Goal: Task Accomplishment & Management: Complete application form

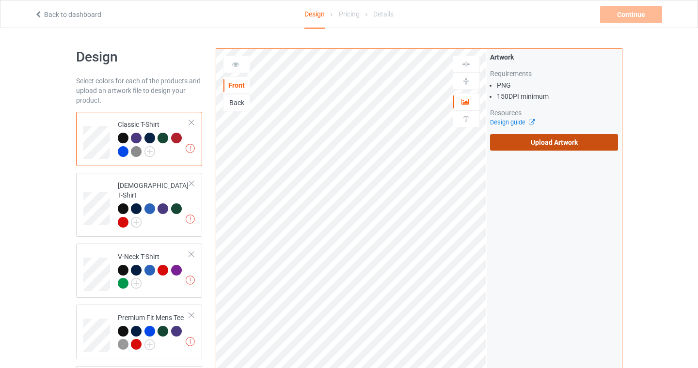
click at [583, 139] on label "Upload Artwork" at bounding box center [554, 142] width 128 height 16
click at [0, 0] on input "Upload Artwork" at bounding box center [0, 0] width 0 height 0
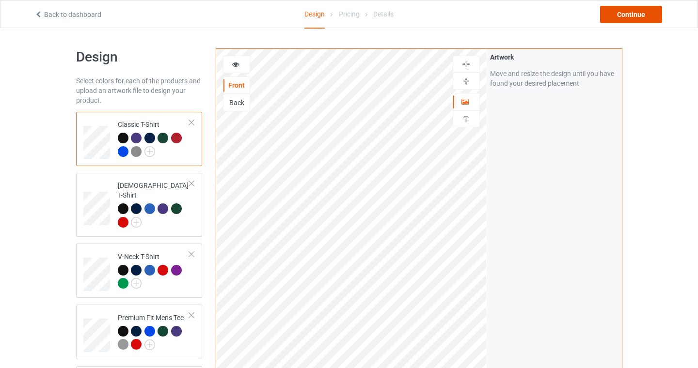
click at [634, 10] on div "Continue" at bounding box center [631, 14] width 62 height 17
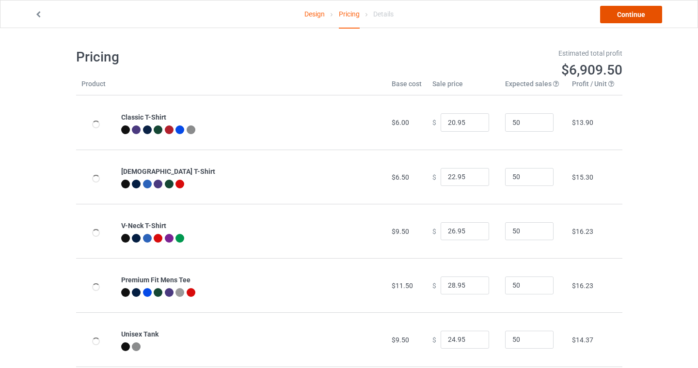
click at [637, 17] on link "Continue" at bounding box center [631, 14] width 62 height 17
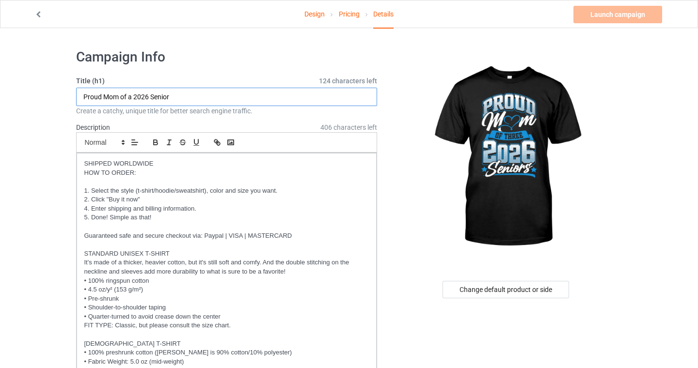
click at [129, 94] on input "Proud Mom of a 2026 Senior" at bounding box center [226, 97] width 301 height 18
click at [197, 97] on input "Proud Mom of three 2026 Senior" at bounding box center [226, 97] width 301 height 18
type input "Proud Mom of three 2026 Seniors"
click at [199, 53] on h1 "Campaign Info" at bounding box center [226, 56] width 301 height 17
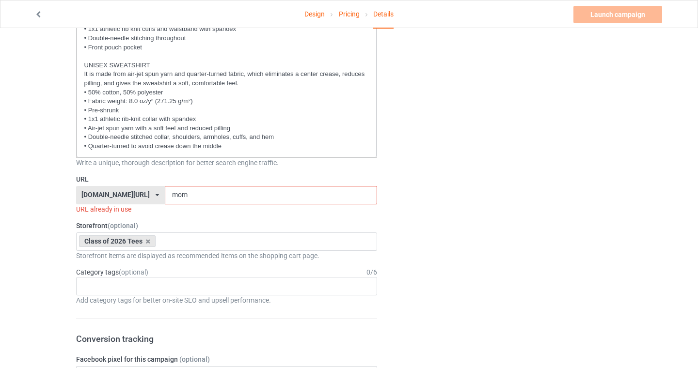
scroll to position [435, 0]
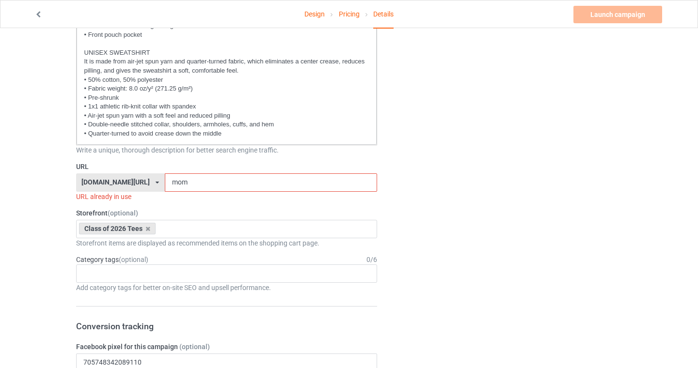
click at [169, 182] on input "mom" at bounding box center [271, 182] width 212 height 18
click at [169, 184] on input "mom" at bounding box center [271, 182] width 212 height 18
click at [168, 184] on input "mom" at bounding box center [271, 182] width 212 height 18
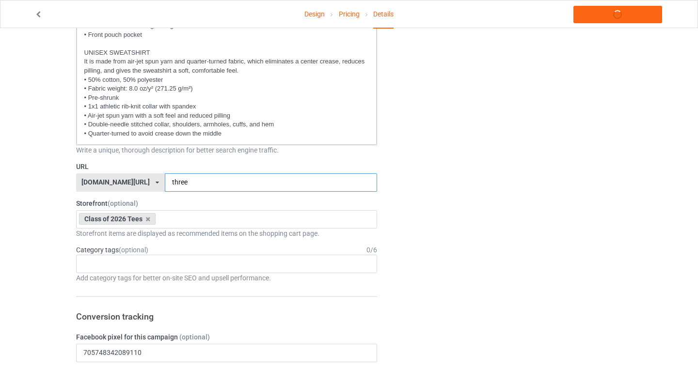
type input "three"
click at [2, 200] on div "Design Pricing Details Launch campaign Campaign Info Title (h1) 119 characters …" at bounding box center [349, 359] width 698 height 1532
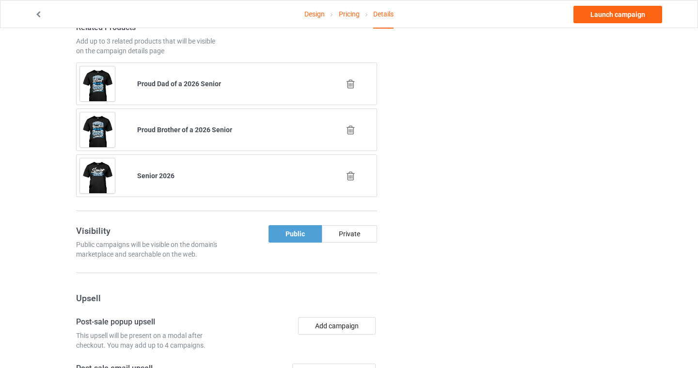
scroll to position [985, 0]
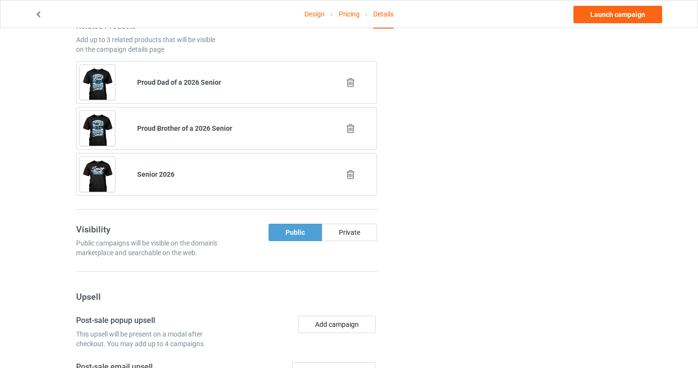
click at [354, 129] on icon at bounding box center [350, 129] width 12 height 10
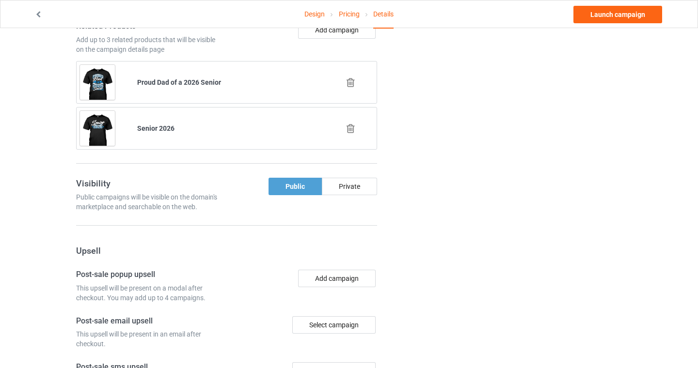
click at [348, 83] on icon at bounding box center [350, 83] width 12 height 10
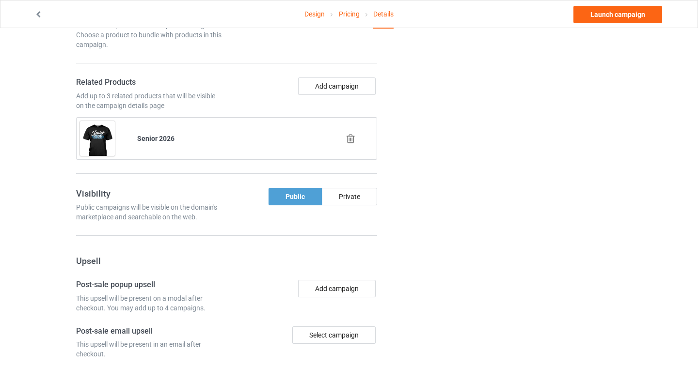
scroll to position [927, 0]
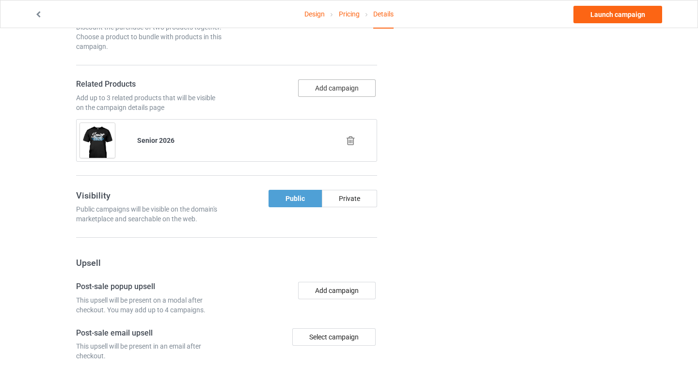
click at [343, 85] on button "Add campaign" at bounding box center [337, 87] width 78 height 17
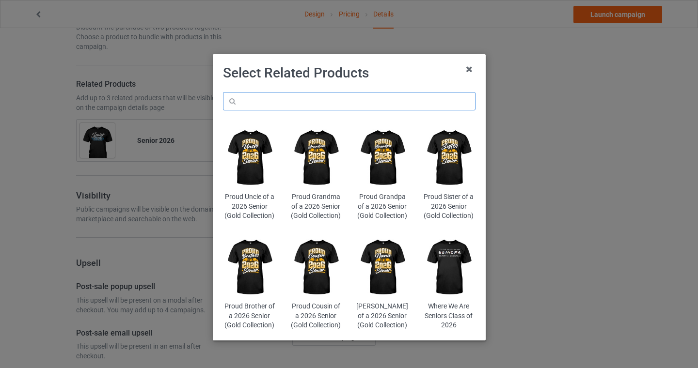
click at [341, 101] on input "text" at bounding box center [349, 101] width 252 height 18
type input "final chaptter"
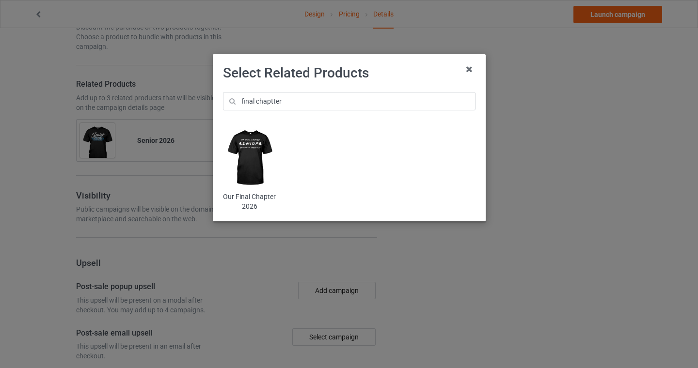
click at [254, 148] on img at bounding box center [249, 158] width 53 height 66
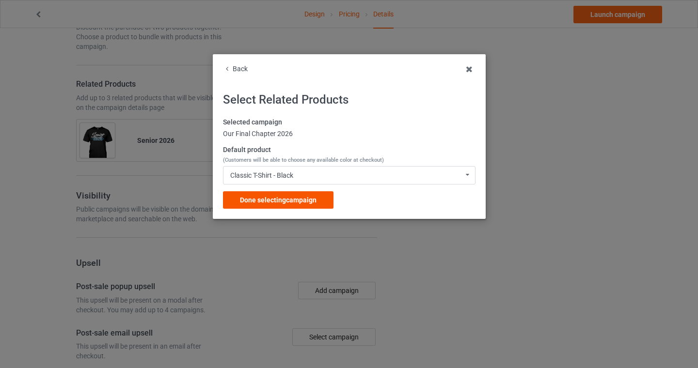
click at [273, 203] on span "Done selecting campaign" at bounding box center [278, 200] width 77 height 8
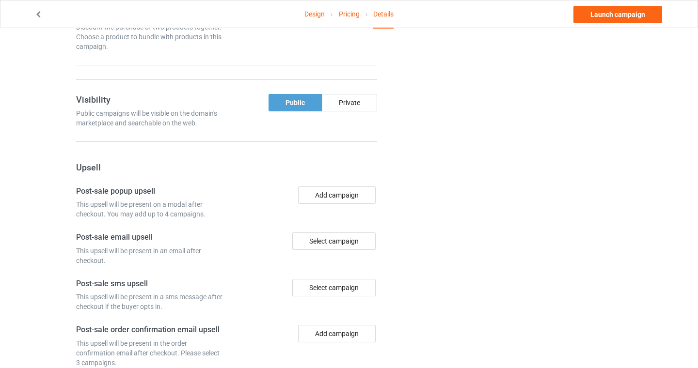
scroll to position [926, 0]
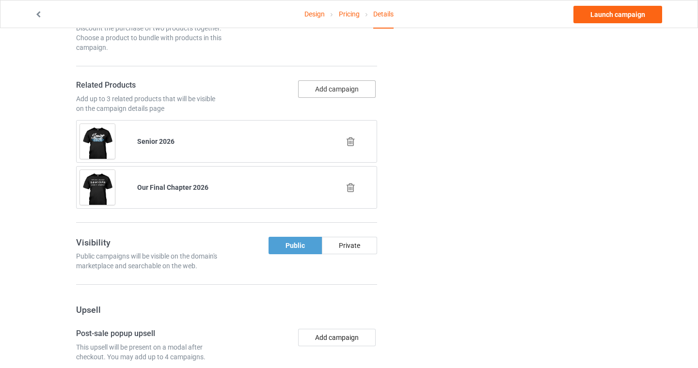
click at [348, 87] on button "Add campaign" at bounding box center [337, 88] width 78 height 17
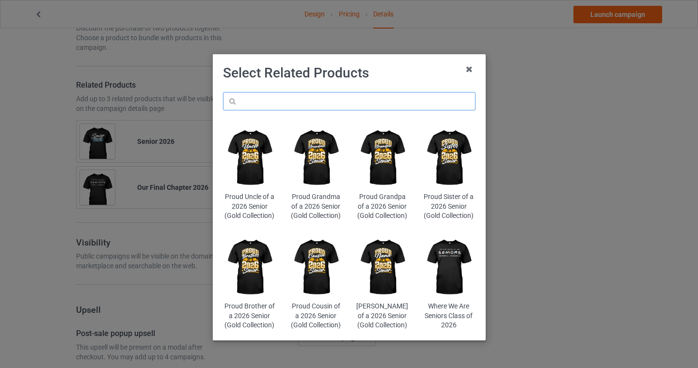
click at [316, 103] on input "text" at bounding box center [349, 101] width 252 height 18
type input "senior 2026"
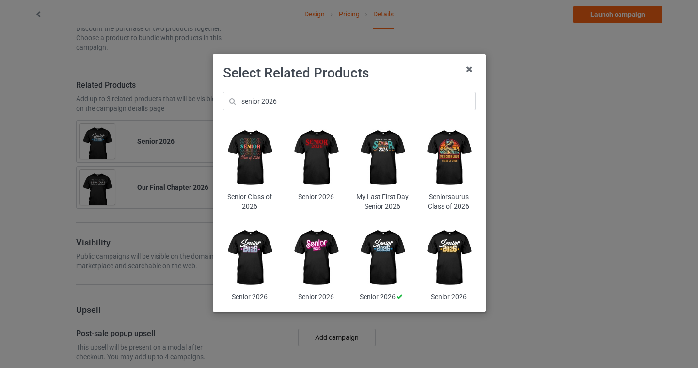
click at [445, 153] on img at bounding box center [448, 158] width 53 height 66
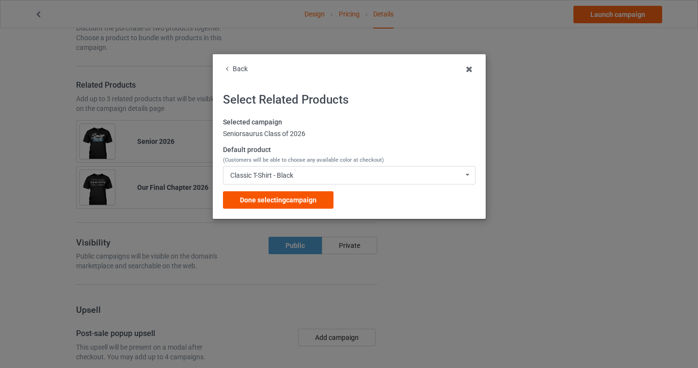
click at [261, 198] on span "Done selecting campaign" at bounding box center [278, 200] width 77 height 8
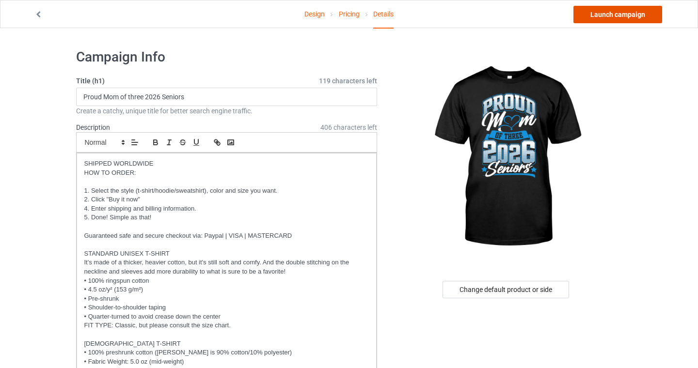
click at [636, 18] on link "Launch campaign" at bounding box center [617, 14] width 89 height 17
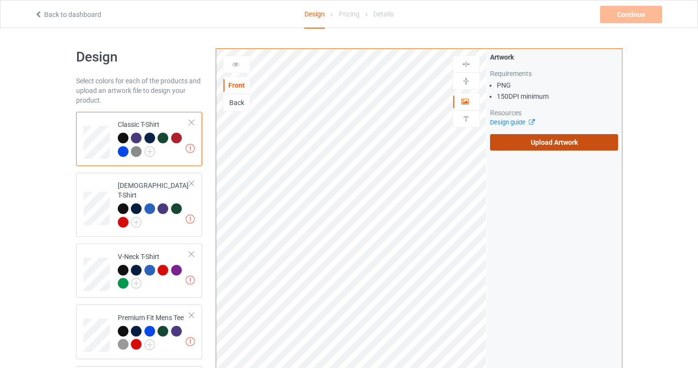
click at [571, 136] on label "Upload Artwork" at bounding box center [554, 142] width 128 height 16
click at [0, 0] on input "Upload Artwork" at bounding box center [0, 0] width 0 height 0
click at [561, 147] on label "Upload Artwork" at bounding box center [554, 142] width 128 height 16
click at [533, 141] on label "Upload Artwork" at bounding box center [554, 142] width 128 height 16
click at [0, 0] on input "Upload Artwork" at bounding box center [0, 0] width 0 height 0
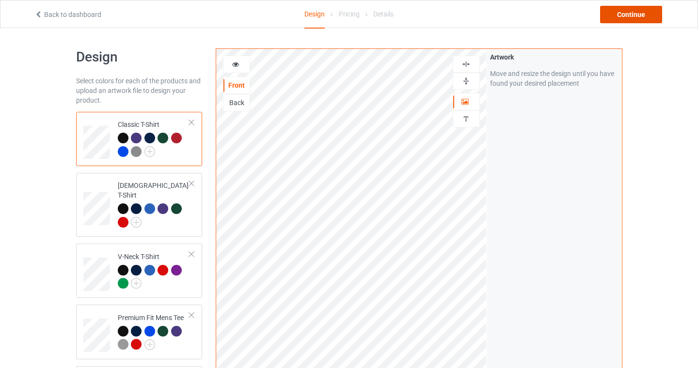
click at [638, 16] on div "Continue" at bounding box center [631, 14] width 62 height 17
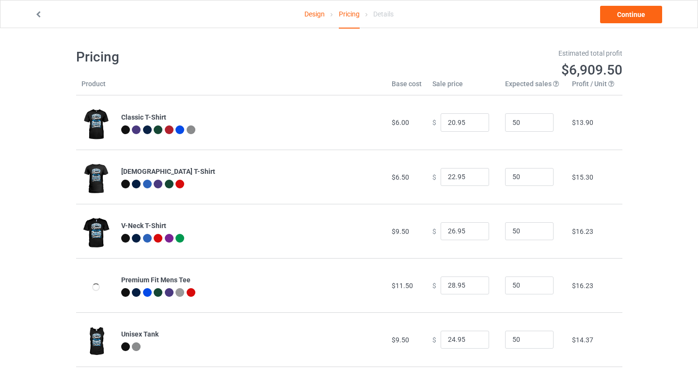
click at [331, 133] on div at bounding box center [251, 130] width 260 height 11
click at [630, 16] on link "Continue" at bounding box center [631, 14] width 62 height 17
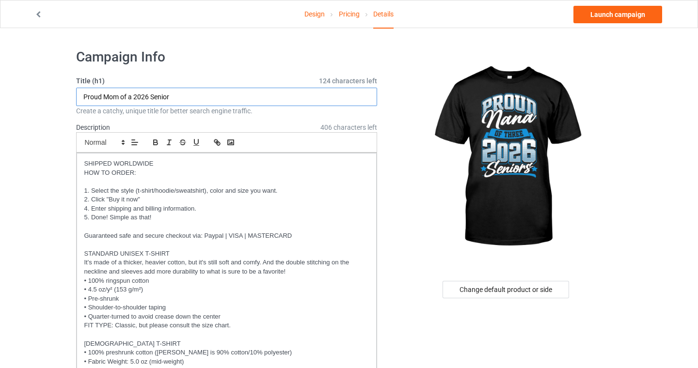
click at [109, 96] on input "Proud Mom of a 2026 Senior" at bounding box center [226, 97] width 301 height 18
click at [130, 95] on input "Proud Nana of a 2026 Senior" at bounding box center [226, 97] width 301 height 18
click at [207, 100] on input "Proud Nana of three 2026 Senior" at bounding box center [226, 97] width 301 height 18
type input "Proud Nana of three 2026 Seniors"
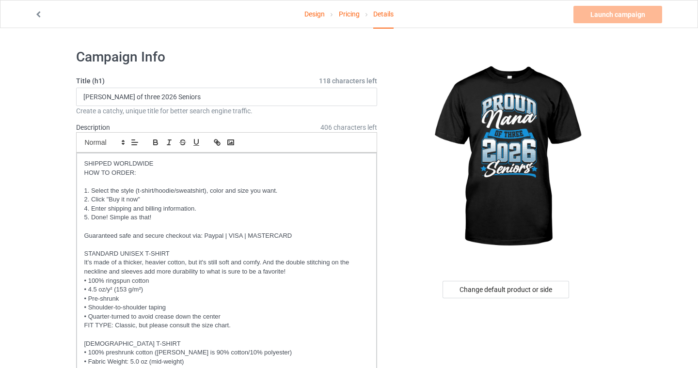
click at [213, 63] on h1 "Campaign Info" at bounding box center [226, 56] width 301 height 17
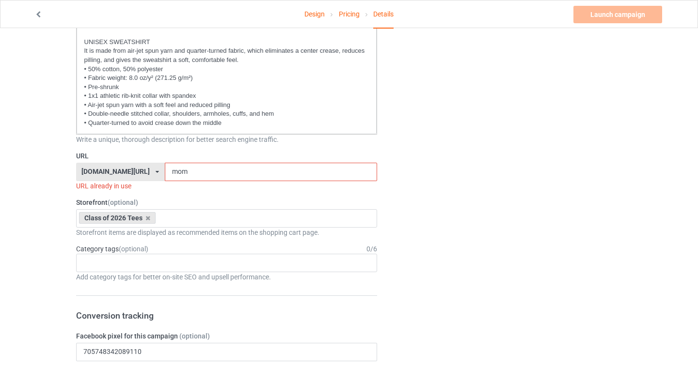
scroll to position [447, 0]
click at [166, 171] on input "mom" at bounding box center [271, 171] width 212 height 18
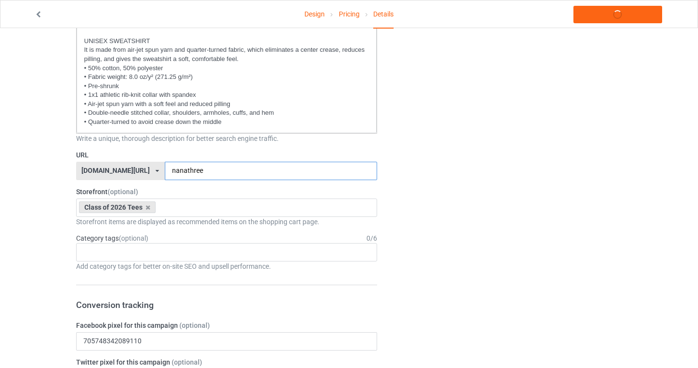
type input "nanathree"
click at [453, 172] on div "Change default product or side" at bounding box center [506, 347] width 245 height 1505
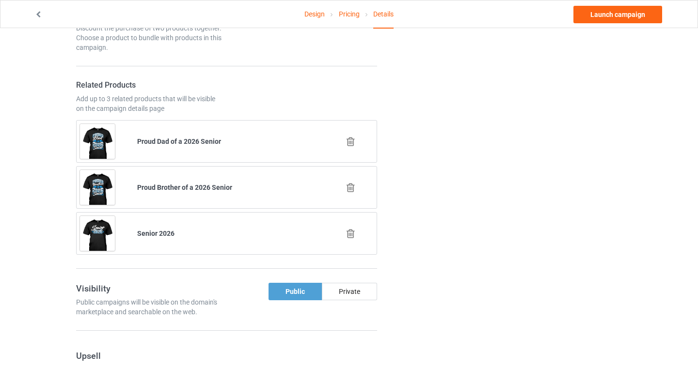
scroll to position [929, 0]
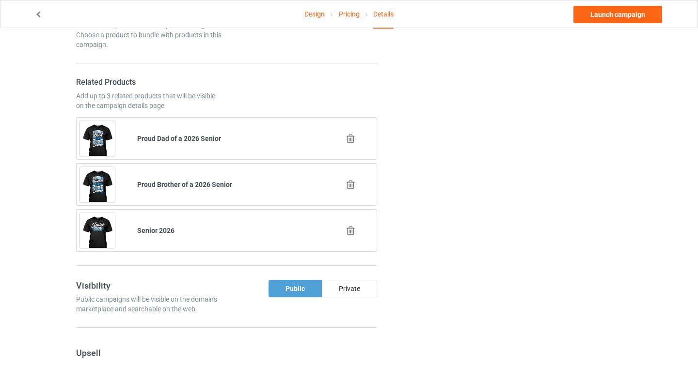
click at [352, 183] on icon at bounding box center [350, 185] width 12 height 10
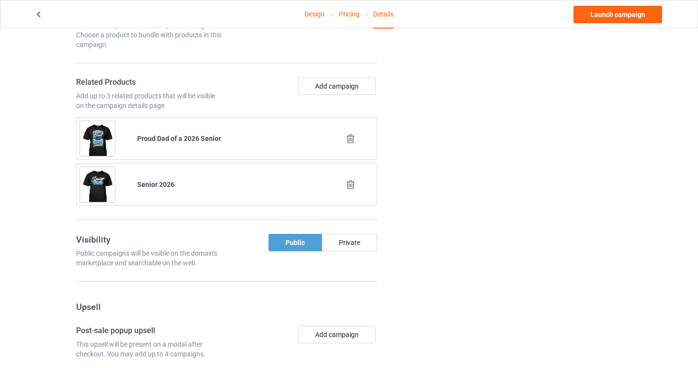
click at [351, 135] on icon at bounding box center [350, 139] width 12 height 10
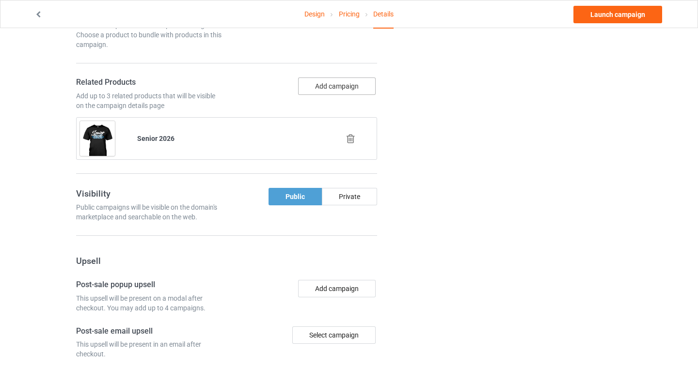
click at [340, 87] on button "Add campaign" at bounding box center [337, 86] width 78 height 17
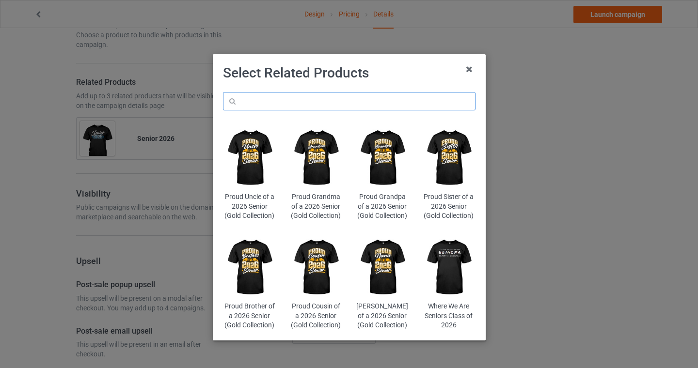
click at [323, 101] on input "text" at bounding box center [349, 101] width 252 height 18
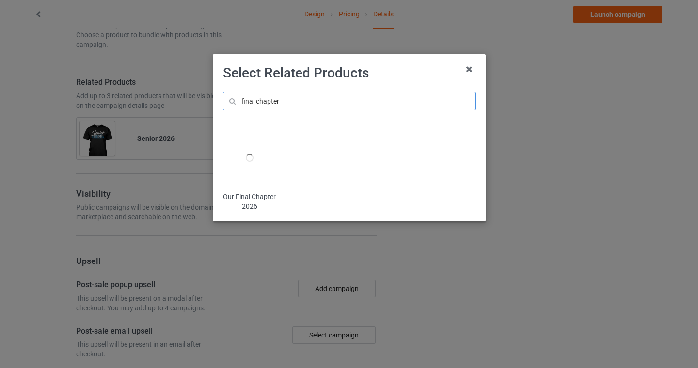
type input "final chapter"
click at [246, 158] on img at bounding box center [249, 158] width 53 height 66
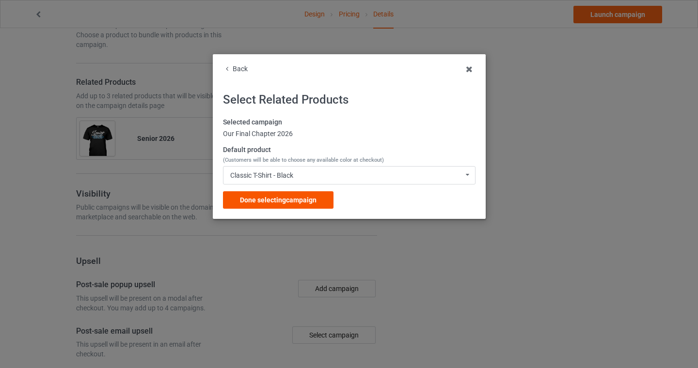
click at [269, 197] on span "Done selecting campaign" at bounding box center [278, 200] width 77 height 8
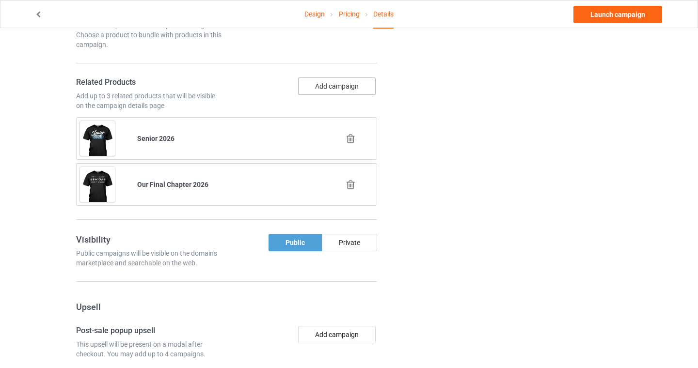
click at [324, 85] on button "Add campaign" at bounding box center [337, 86] width 78 height 17
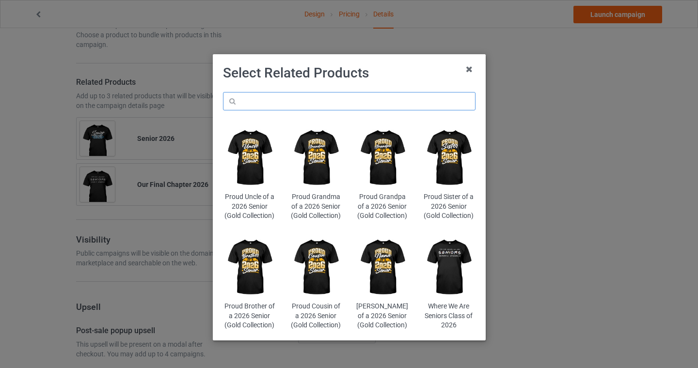
click at [319, 104] on input "text" at bounding box center [349, 101] width 252 height 18
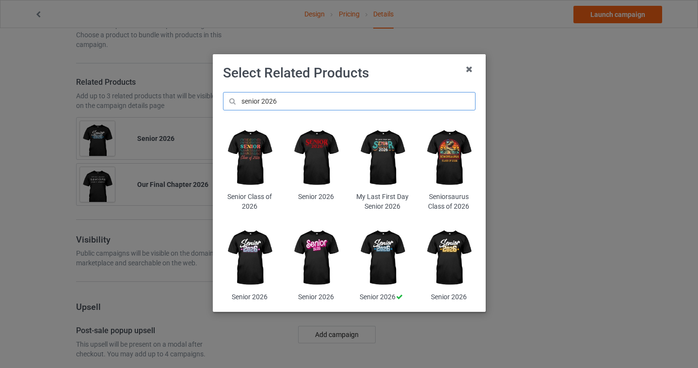
drag, startPoint x: 281, startPoint y: 100, endPoint x: 156, endPoint y: 92, distance: 126.2
click at [158, 92] on div "Select Related Products senior 2026 Senior Class of 2026 Senior 2026 My Last Fi…" at bounding box center [349, 184] width 698 height 368
type input "retro"
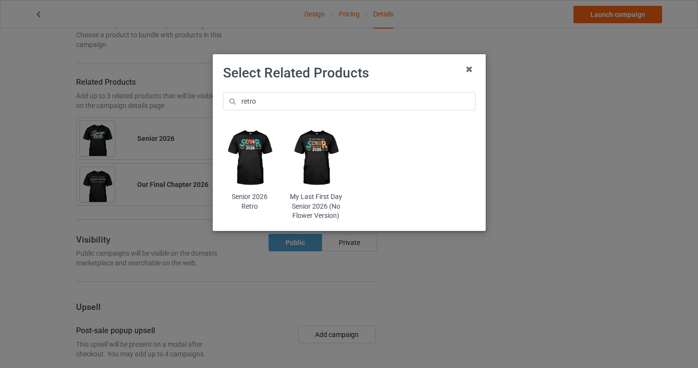
click at [251, 154] on img at bounding box center [249, 158] width 53 height 66
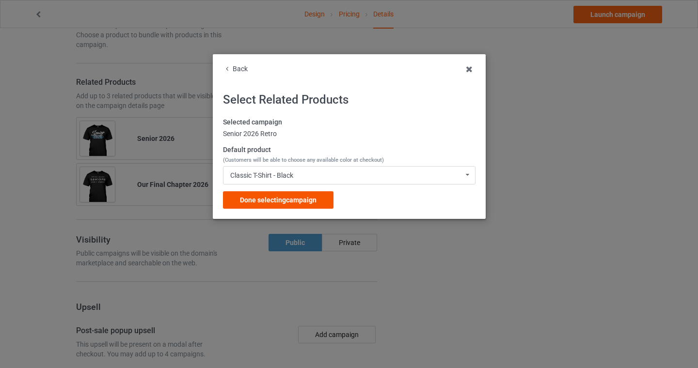
click at [280, 202] on span "Done selecting campaign" at bounding box center [278, 200] width 77 height 8
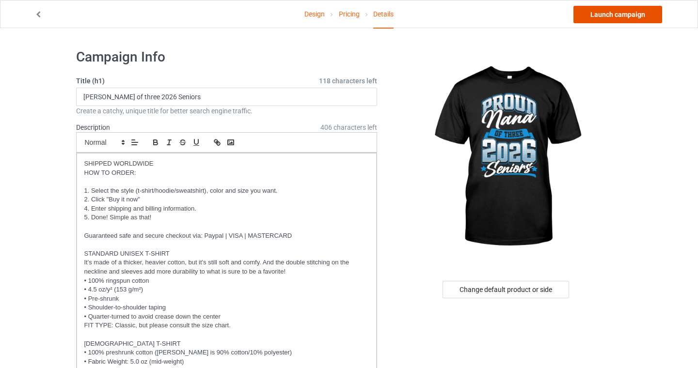
click at [613, 14] on link "Launch campaign" at bounding box center [617, 14] width 89 height 17
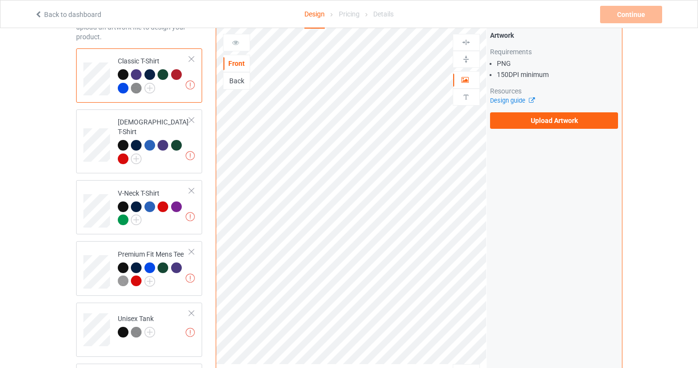
scroll to position [0, 0]
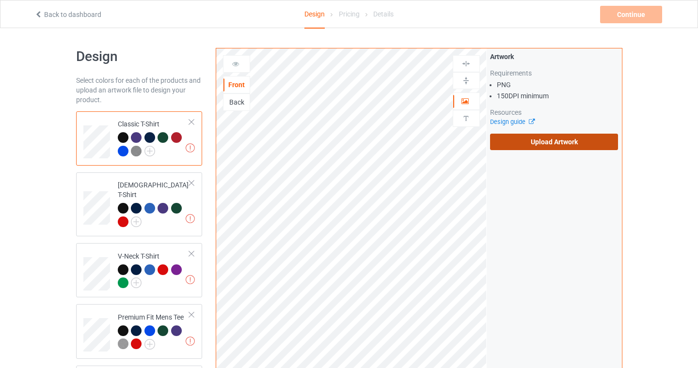
click at [528, 136] on label "Upload Artwork" at bounding box center [554, 142] width 128 height 16
click at [0, 0] on input "Upload Artwork" at bounding box center [0, 0] width 0 height 0
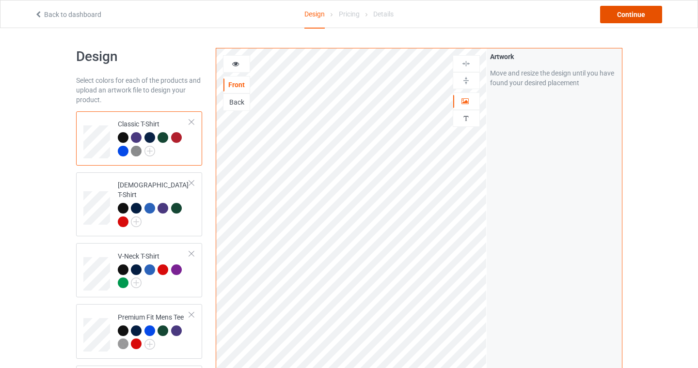
click at [646, 14] on div "Continue" at bounding box center [631, 14] width 62 height 17
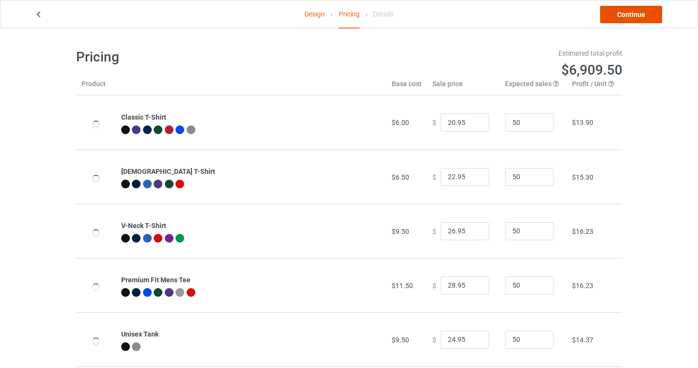
click at [632, 16] on link "Continue" at bounding box center [631, 14] width 62 height 17
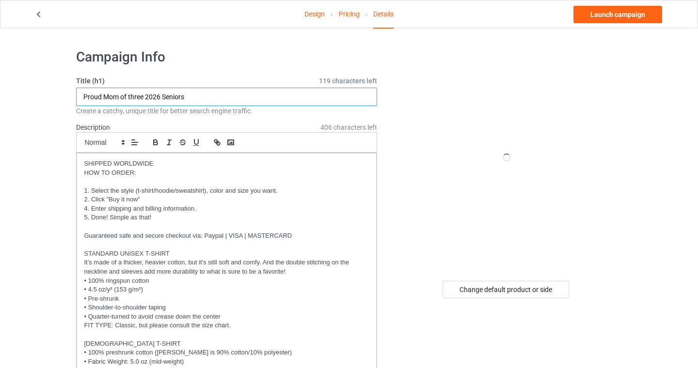
click at [112, 96] on input "Proud Mom of three 2026 Seniors" at bounding box center [226, 97] width 301 height 18
click at [133, 94] on input "Proud Nan of three 2026 Seniors" at bounding box center [226, 97] width 301 height 18
type input "Proud Nan of four 2026 Seniors"
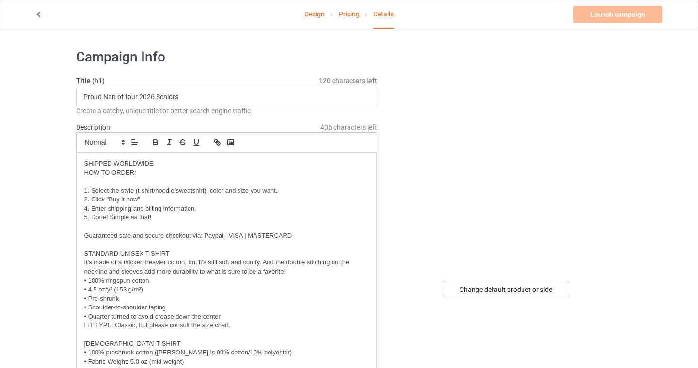
click at [211, 61] on h1 "Campaign Info" at bounding box center [226, 56] width 301 height 17
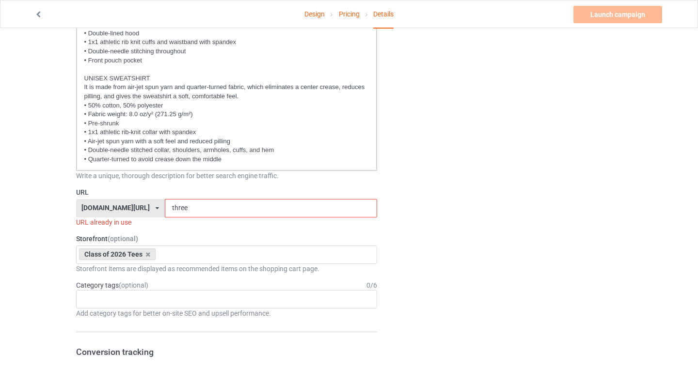
scroll to position [411, 0]
click at [172, 210] on input "three" at bounding box center [271, 207] width 212 height 18
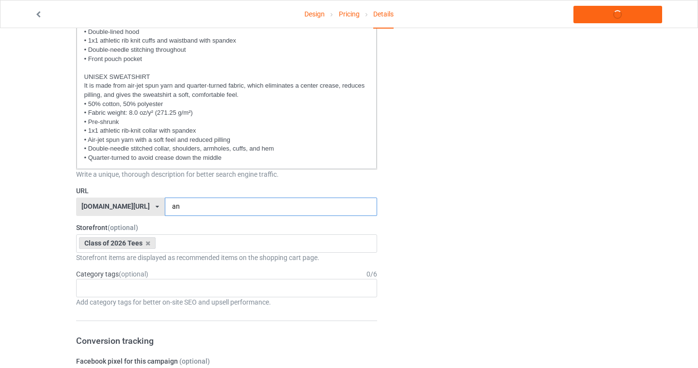
type input "a"
type input "nanfour"
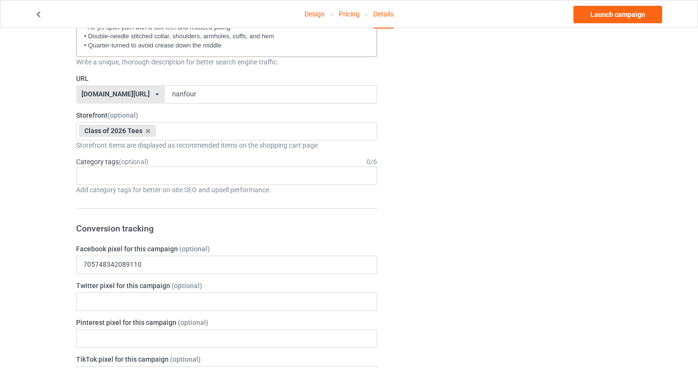
scroll to position [0, 0]
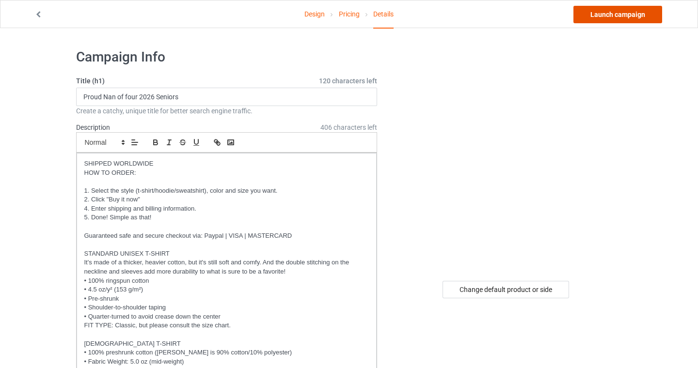
click at [633, 19] on link "Launch campaign" at bounding box center [617, 14] width 89 height 17
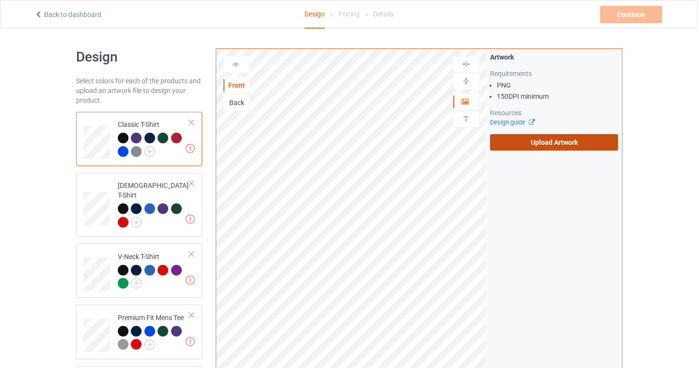
click at [520, 145] on label "Upload Artwork" at bounding box center [554, 142] width 128 height 16
click at [0, 0] on input "Upload Artwork" at bounding box center [0, 0] width 0 height 0
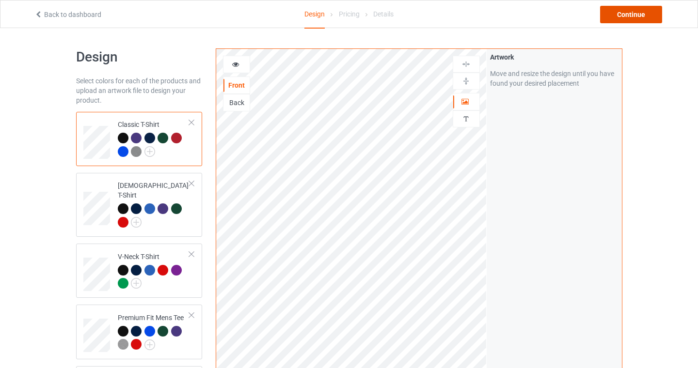
click at [635, 14] on div "Continue" at bounding box center [631, 14] width 62 height 17
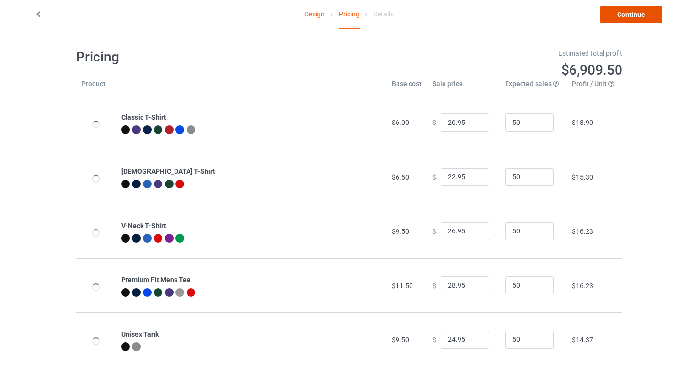
click at [638, 16] on link "Continue" at bounding box center [631, 14] width 62 height 17
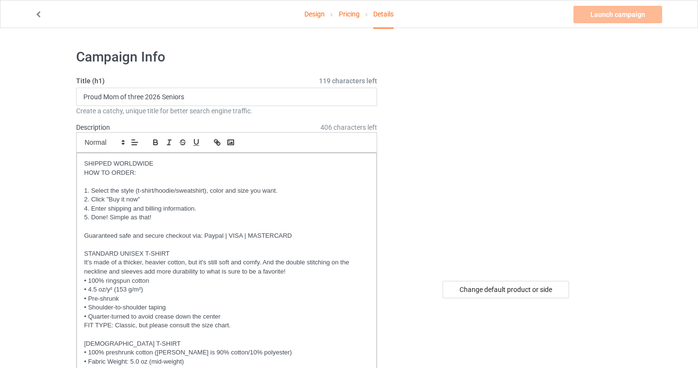
click at [110, 95] on input "Proud Mom of three 2026 Seniors" at bounding box center [226, 97] width 301 height 18
click at [142, 97] on input "Proud Memaw of three 2026 Seniors" at bounding box center [226, 97] width 301 height 18
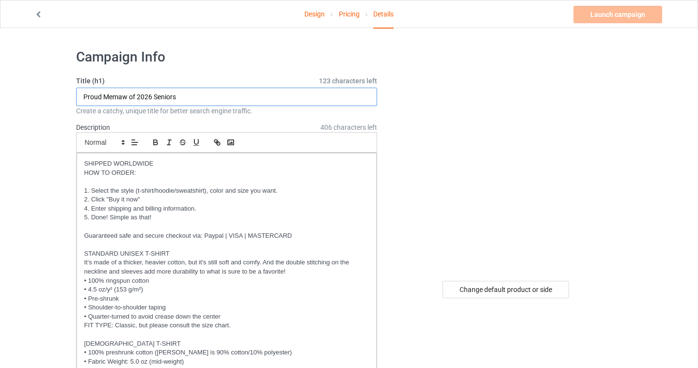
click at [144, 98] on input "Proud Memaw of 2026 Seniors" at bounding box center [226, 97] width 301 height 18
click at [223, 94] on input "Proud Memaw of a 2026 Seniors" at bounding box center [226, 97] width 301 height 18
type input "Proud Memaw of a 2026 Senior"
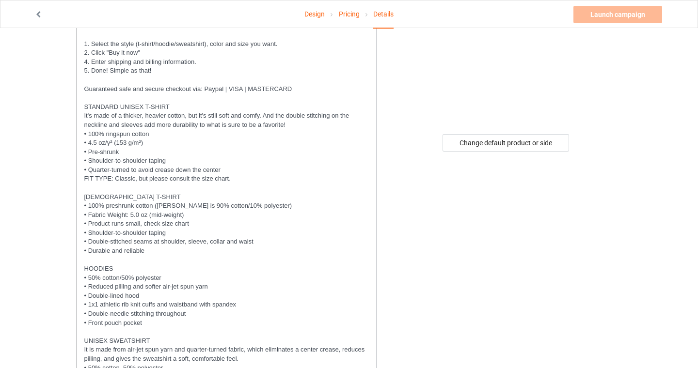
scroll to position [509, 0]
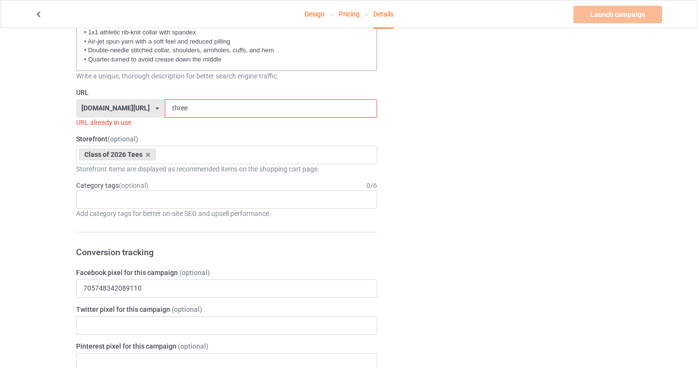
click at [165, 102] on input "three" at bounding box center [271, 108] width 212 height 18
click at [165, 103] on input "three" at bounding box center [271, 108] width 212 height 18
click at [165, 109] on input "three" at bounding box center [271, 108] width 212 height 18
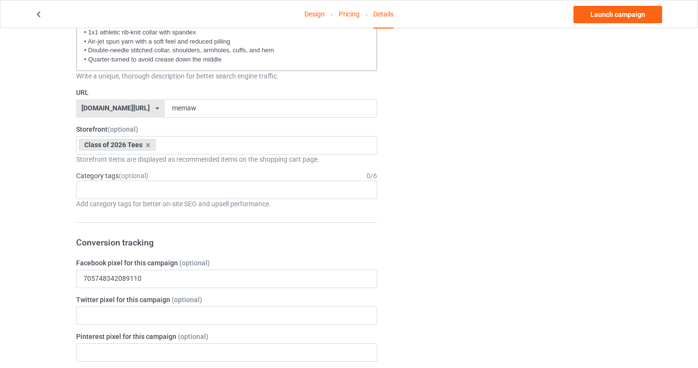
click at [18, 216] on div "Design Pricing Details Launch campaign Campaign Info Title (h1) 122 characters …" at bounding box center [349, 285] width 698 height 1532
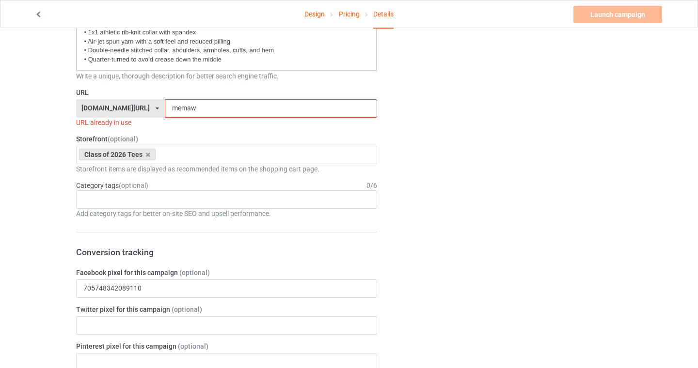
click at [195, 104] on input "memaw" at bounding box center [271, 108] width 212 height 18
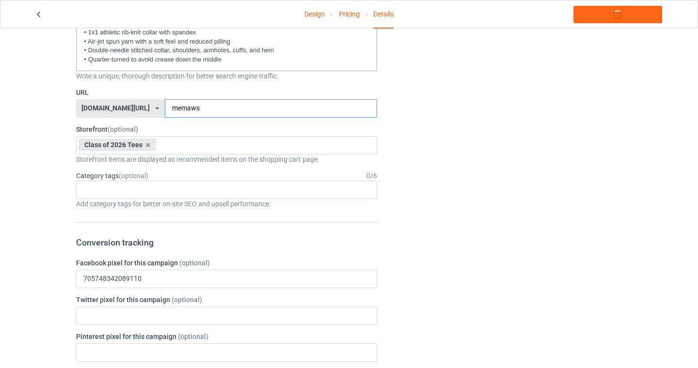
type input "memaws"
click at [2, 219] on div "Design Pricing Details Launch campaign Campaign Info Title (h1) 122 characters …" at bounding box center [349, 285] width 698 height 1532
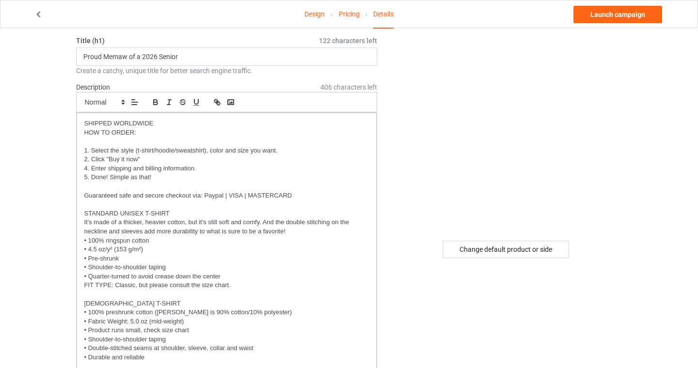
scroll to position [0, 0]
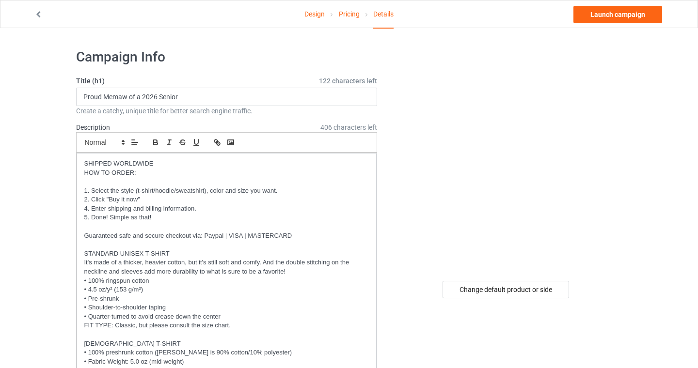
click at [311, 16] on link "Design" at bounding box center [314, 13] width 20 height 27
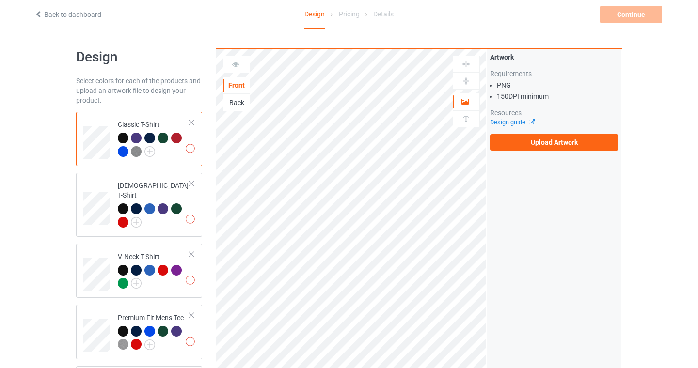
click at [564, 131] on div "Artwork Requirements PNG 150 DPI minimum Resources Design guide Upload Artwork" at bounding box center [554, 101] width 128 height 98
click at [564, 141] on label "Upload Artwork" at bounding box center [554, 142] width 128 height 16
click at [0, 0] on input "Upload Artwork" at bounding box center [0, 0] width 0 height 0
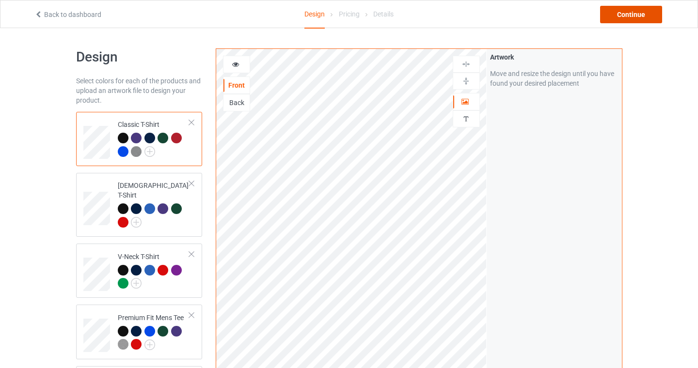
click at [636, 18] on div "Continue" at bounding box center [631, 14] width 62 height 17
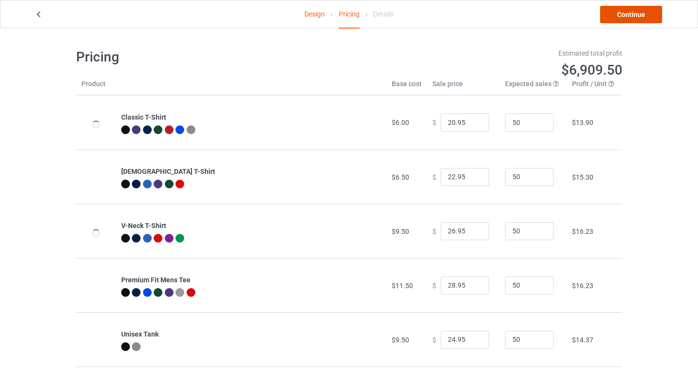
click at [637, 11] on link "Continue" at bounding box center [631, 14] width 62 height 17
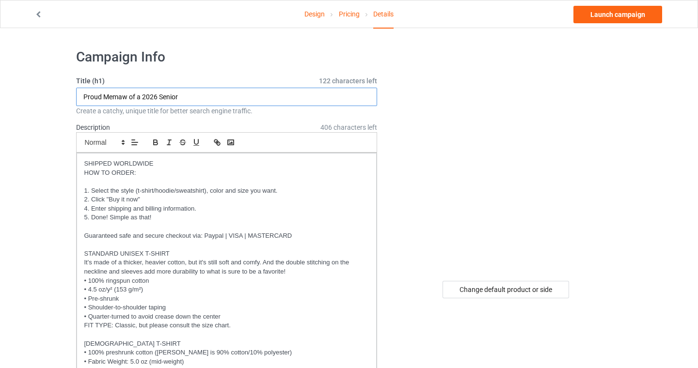
click at [115, 95] on input "Proud Memaw of a 2026 Senior" at bounding box center [226, 97] width 301 height 18
click at [112, 95] on input "Proud Memaw of a 2026 Senior" at bounding box center [226, 97] width 301 height 18
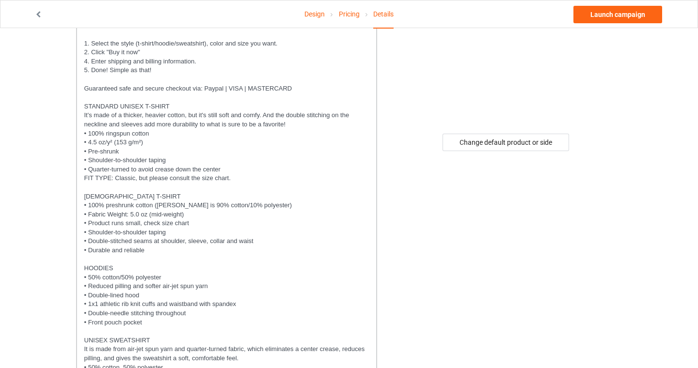
scroll to position [343, 0]
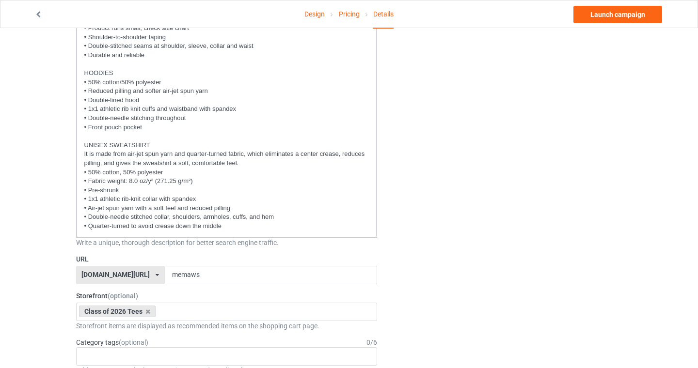
type input "Proud Mamaw of a 2026 Senior"
click at [169, 277] on input "memaws" at bounding box center [271, 275] width 212 height 18
type input "mamaw"
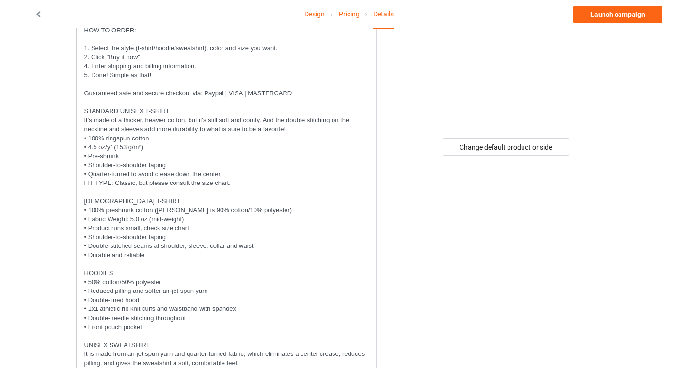
scroll to position [0, 0]
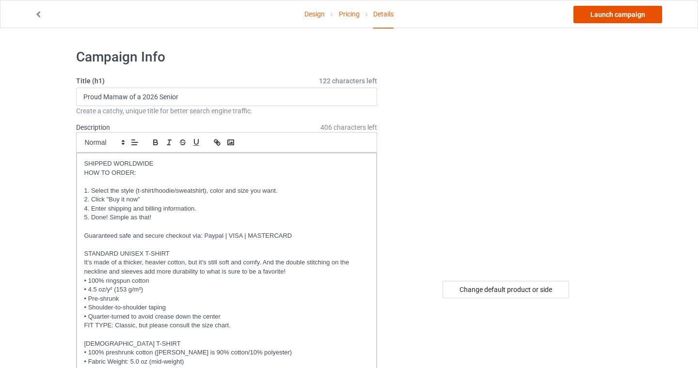
click at [646, 18] on link "Launch campaign" at bounding box center [617, 14] width 89 height 17
